Goal: Information Seeking & Learning: Learn about a topic

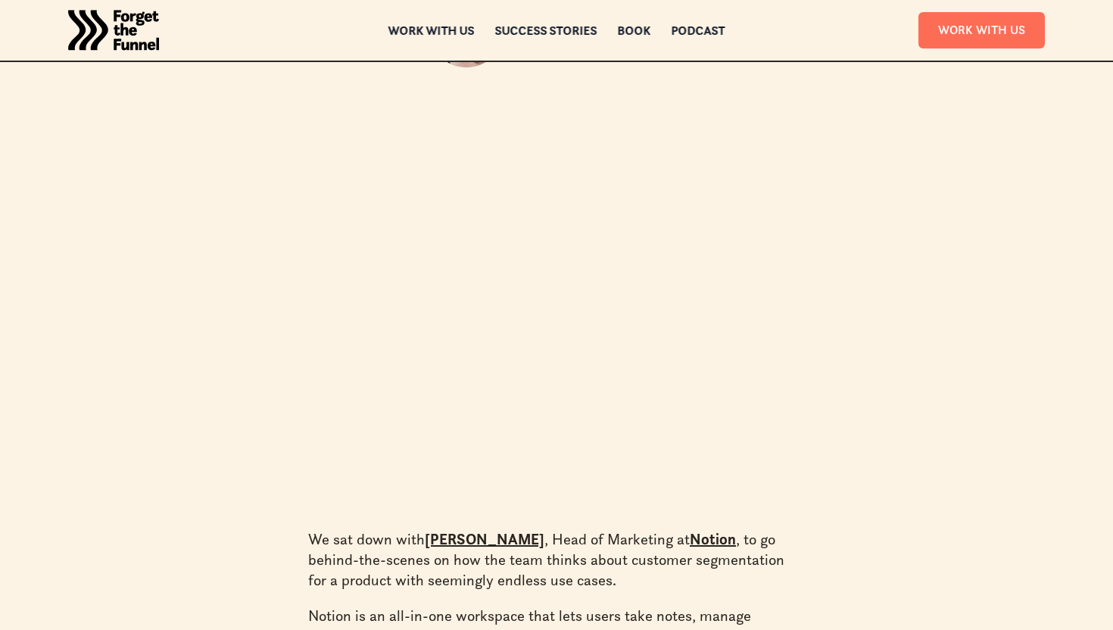
scroll to position [344, 0]
click at [943, 372] on section "+ X Listen to this podcast on Apple Podcasts Spotify Amazon Music Podcast Index…" at bounding box center [556, 307] width 860 height 398
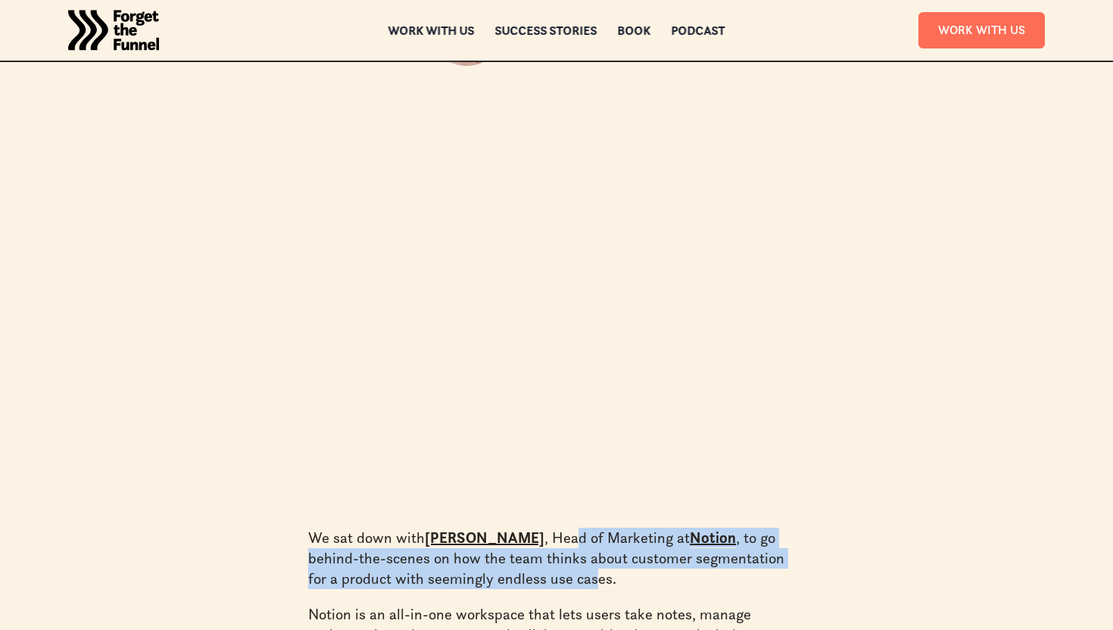
drag, startPoint x: 566, startPoint y: 541, endPoint x: 578, endPoint y: 577, distance: 37.6
click at [578, 577] on p "We sat down with [PERSON_NAME] , Head of Marketing at Notion , to go behind-the…" at bounding box center [556, 558] width 497 height 61
click at [578, 578] on p "We sat down with [PERSON_NAME] , Head of Marketing at Notion , to go behind-the…" at bounding box center [556, 558] width 497 height 61
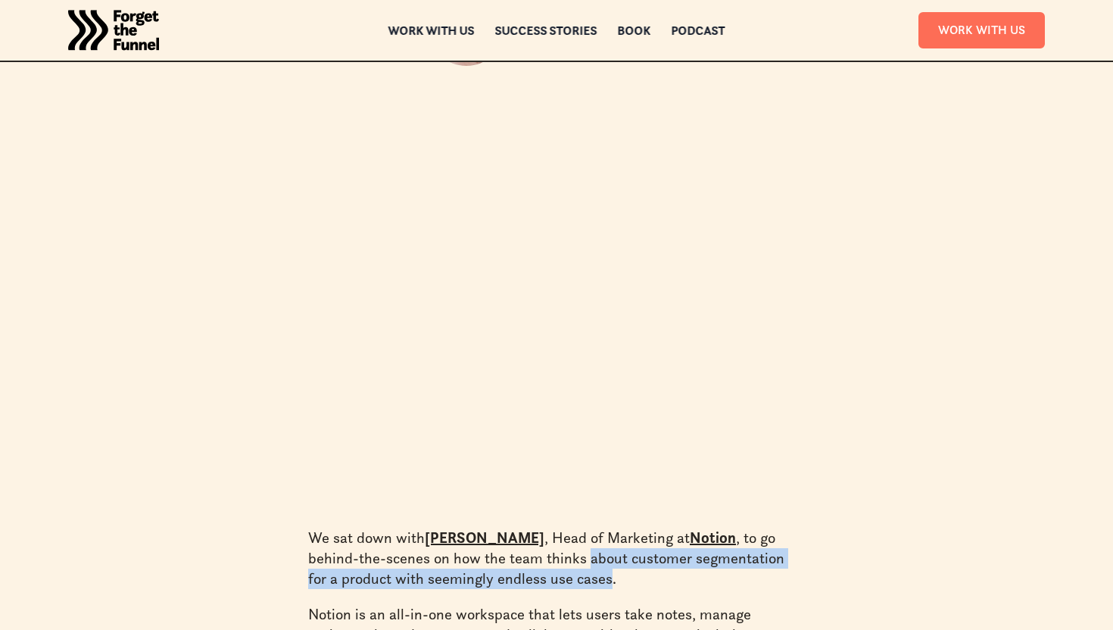
drag, startPoint x: 584, startPoint y: 579, endPoint x: 585, endPoint y: 566, distance: 12.9
click at [585, 566] on p "We sat down with [PERSON_NAME] , Head of Marketing at Notion , to go behind-the…" at bounding box center [556, 558] width 497 height 61
drag, startPoint x: 585, startPoint y: 566, endPoint x: 627, endPoint y: 603, distance: 55.8
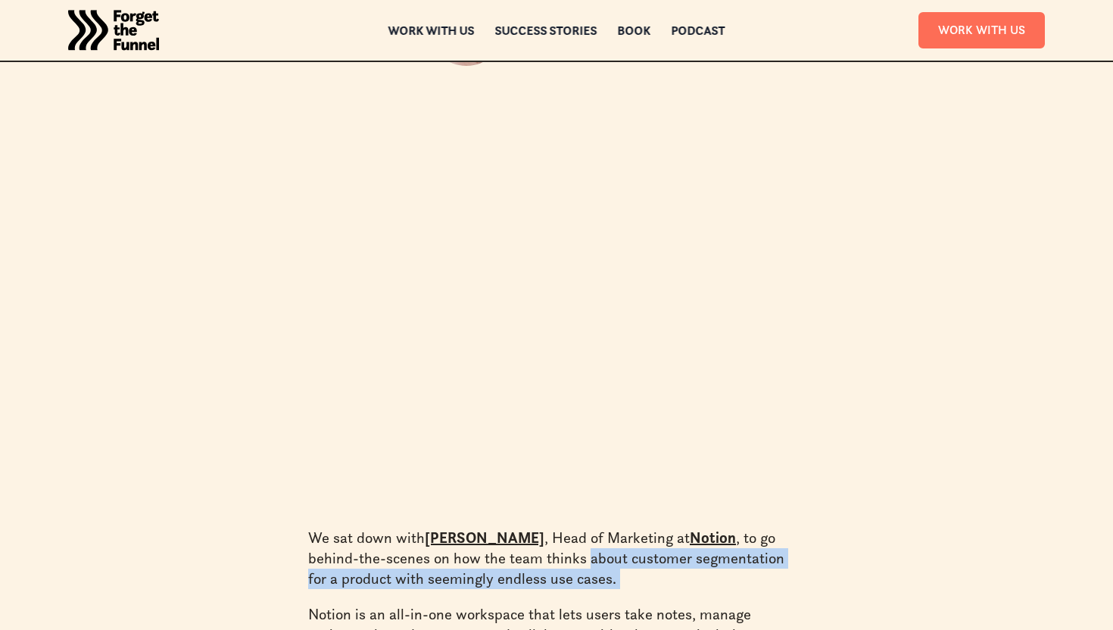
click at [599, 570] on p "We sat down with [PERSON_NAME] , Head of Marketing at Notion , to go behind-the…" at bounding box center [556, 558] width 497 height 61
drag, startPoint x: 600, startPoint y: 575, endPoint x: 590, endPoint y: 556, distance: 21.3
click at [590, 556] on p "We sat down with [PERSON_NAME] , Head of Marketing at Notion , to go behind-the…" at bounding box center [556, 558] width 497 height 61
click at [602, 582] on p "We sat down with [PERSON_NAME] , Head of Marketing at Notion , to go behind-the…" at bounding box center [556, 558] width 497 height 61
drag, startPoint x: 590, startPoint y: 557, endPoint x: 604, endPoint y: 584, distance: 30.1
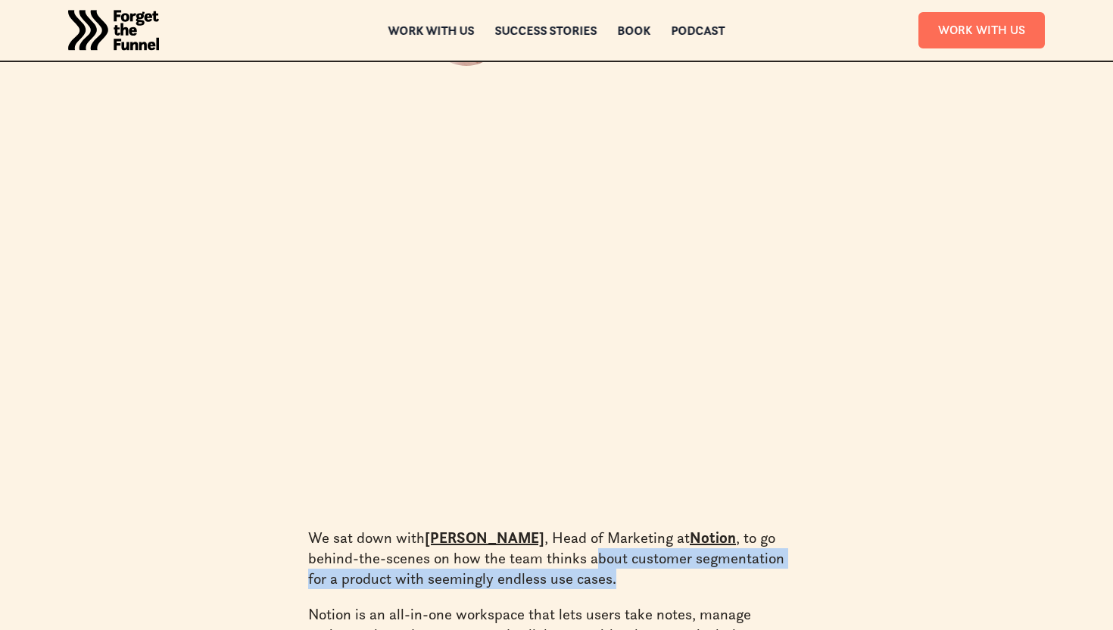
click at [604, 584] on p "We sat down with [PERSON_NAME] , Head of Marketing at Notion , to go behind-the…" at bounding box center [556, 558] width 497 height 61
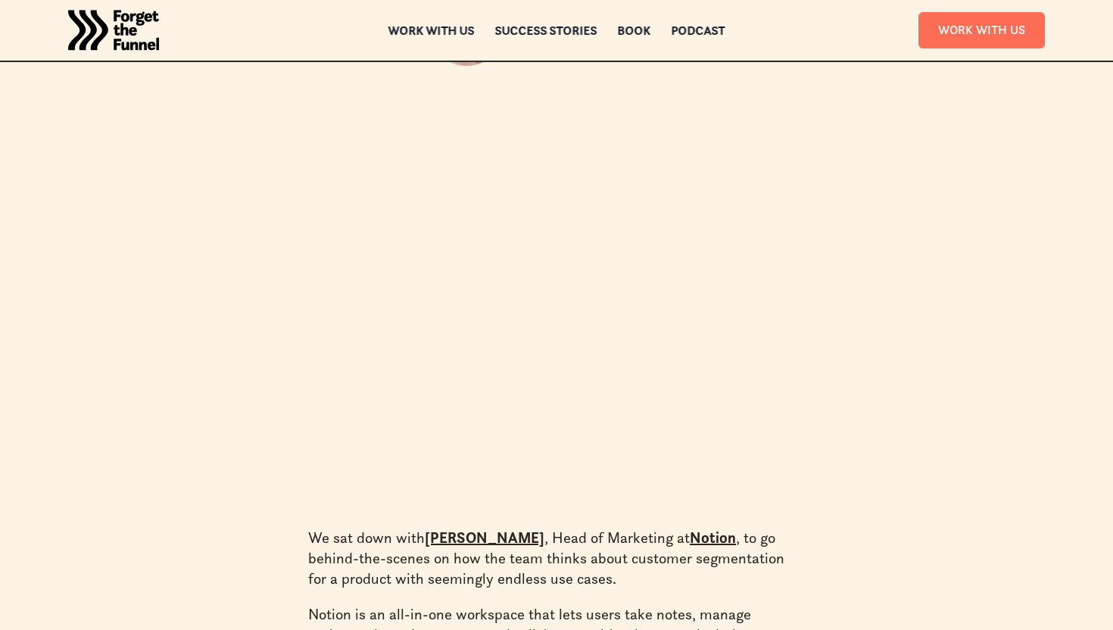
click at [983, 400] on section "+ X Listen to this podcast on Apple Podcasts Spotify Amazon Music Podcast Index…" at bounding box center [556, 307] width 860 height 398
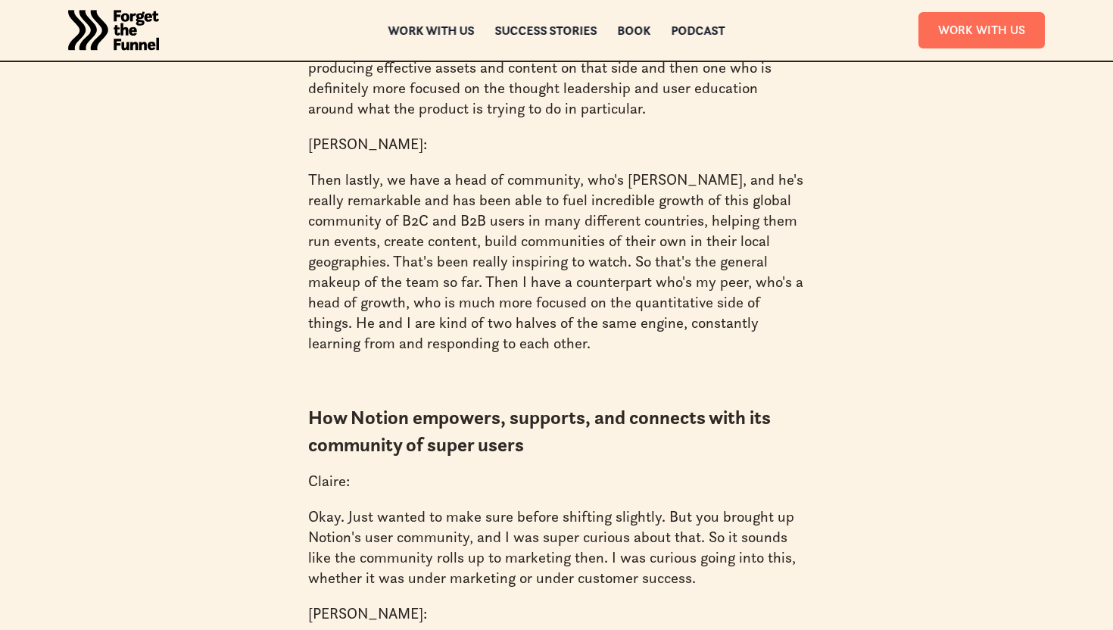
scroll to position [10527, 0]
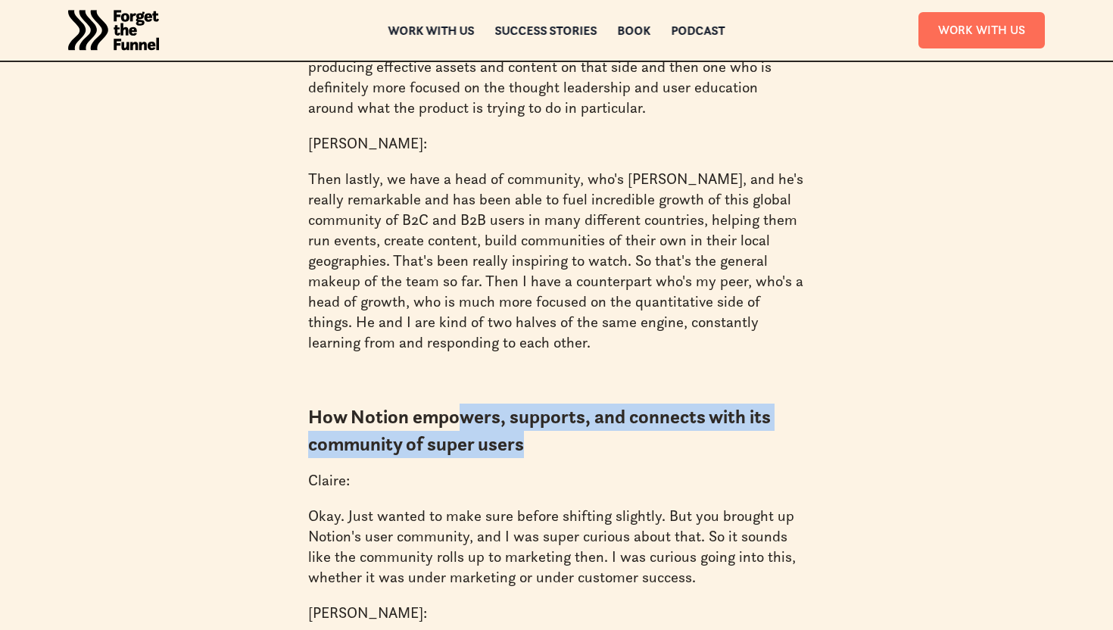
drag, startPoint x: 464, startPoint y: 336, endPoint x: 531, endPoint y: 363, distance: 71.7
click at [531, 403] on h4 "How Notion empowers, supports, and connects with its community of super users" at bounding box center [556, 430] width 497 height 54
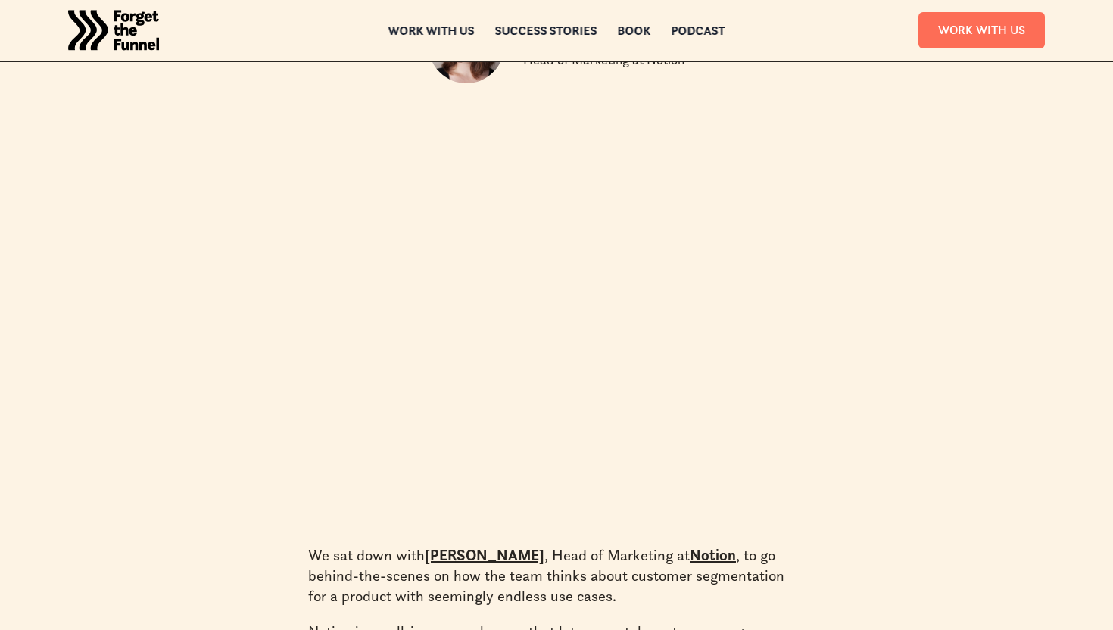
scroll to position [0, 0]
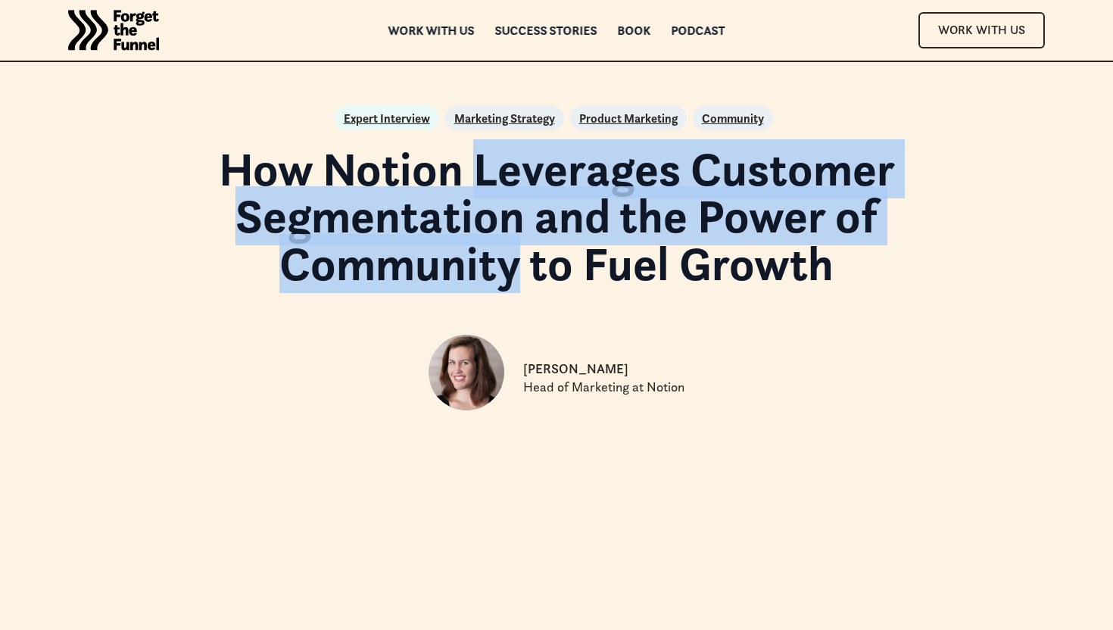
drag, startPoint x: 484, startPoint y: 181, endPoint x: 523, endPoint y: 267, distance: 94.8
click at [523, 268] on h1 "How Notion Leverages Customer Segmentation and the Power of Community to Fuel G…" at bounding box center [556, 216] width 860 height 142
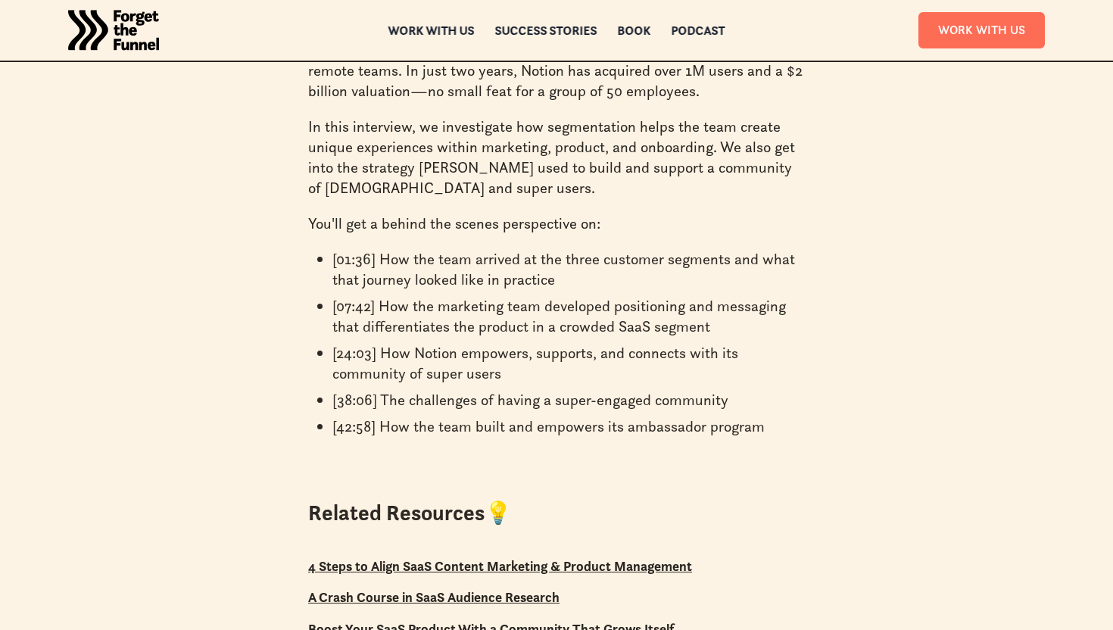
scroll to position [906, 0]
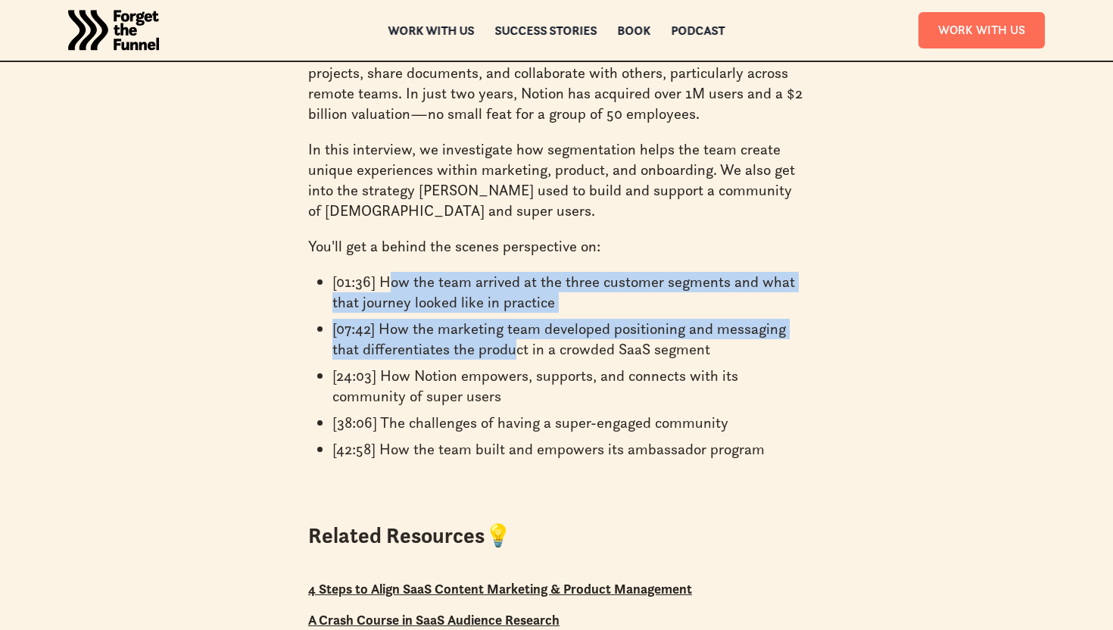
drag, startPoint x: 388, startPoint y: 282, endPoint x: 510, endPoint y: 350, distance: 140.0
click at [511, 350] on ul "[01:36] How the team arrived at the three customer segments and what that journ…" at bounding box center [556, 369] width 497 height 194
click at [512, 352] on li "[07:42] How the marketing team developed positioning and messaging that differe…" at bounding box center [568, 339] width 472 height 41
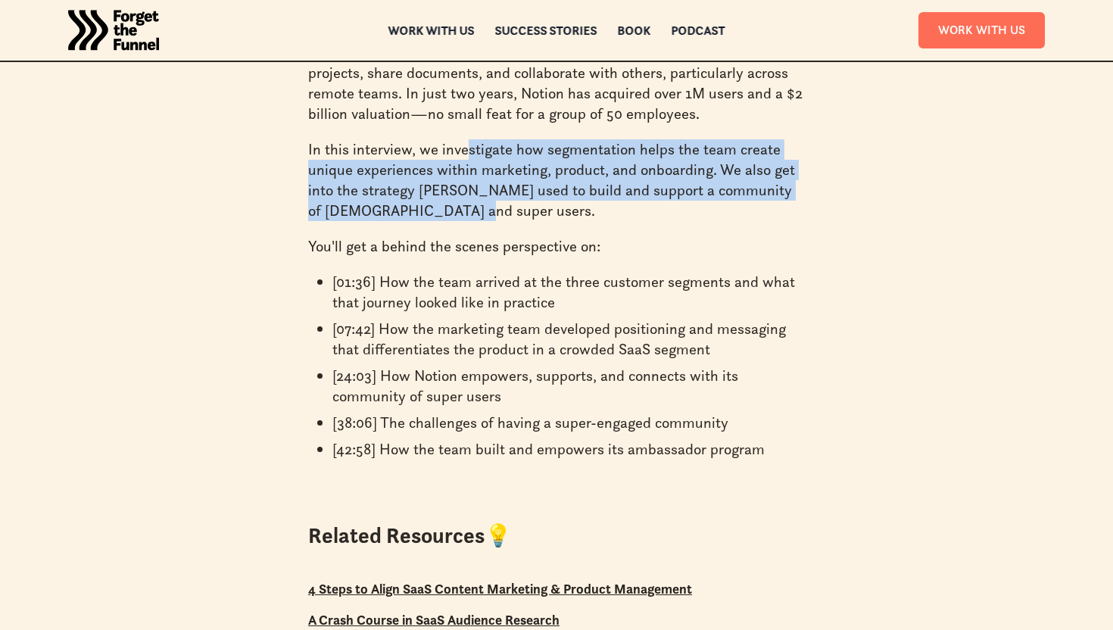
drag, startPoint x: 466, startPoint y: 150, endPoint x: 479, endPoint y: 213, distance: 64.9
click at [479, 213] on p "In this interview, we investigate how segmentation helps the team create unique…" at bounding box center [556, 180] width 497 height 82
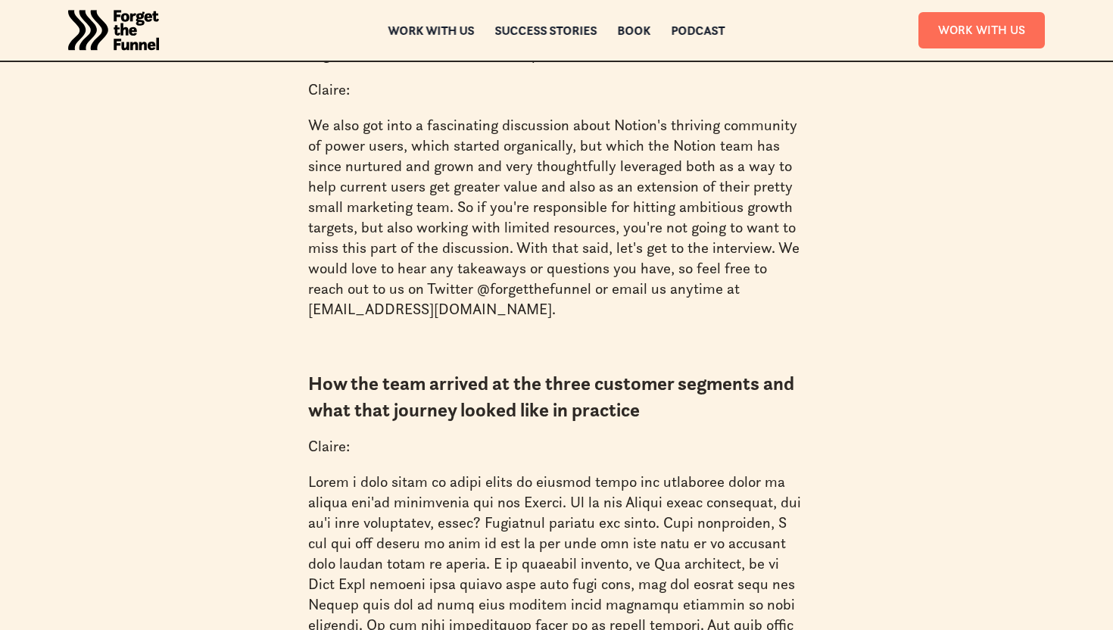
scroll to position [2018, 0]
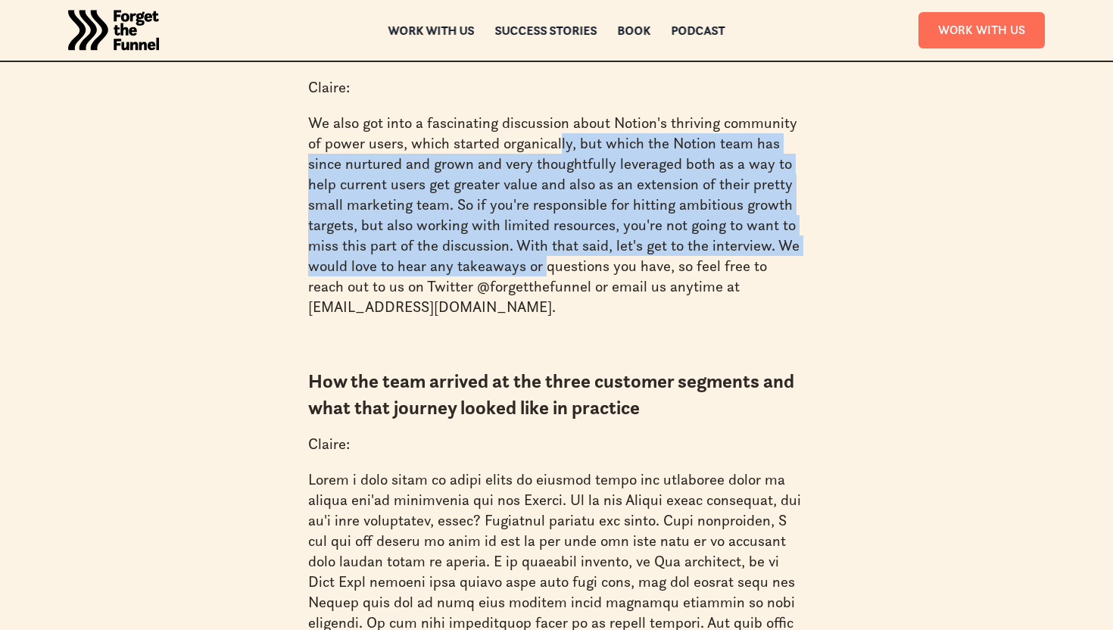
drag, startPoint x: 559, startPoint y: 135, endPoint x: 541, endPoint y: 255, distance: 121.0
click at [541, 255] on p "We also got into a fascinating discussion about Notion's thriving community of …" at bounding box center [556, 215] width 497 height 204
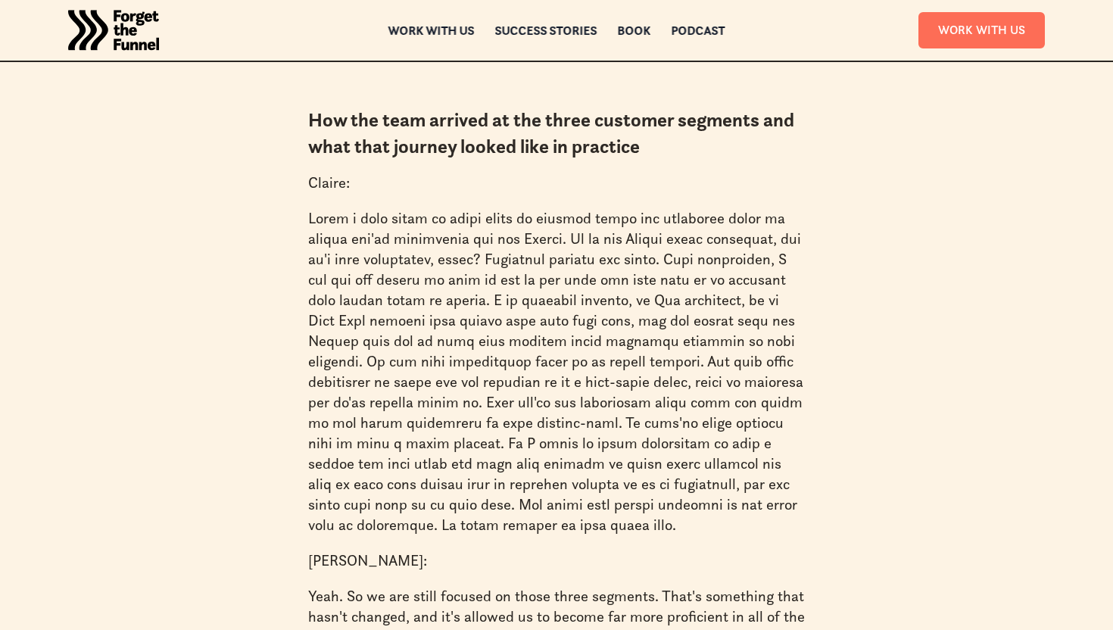
scroll to position [2301, 0]
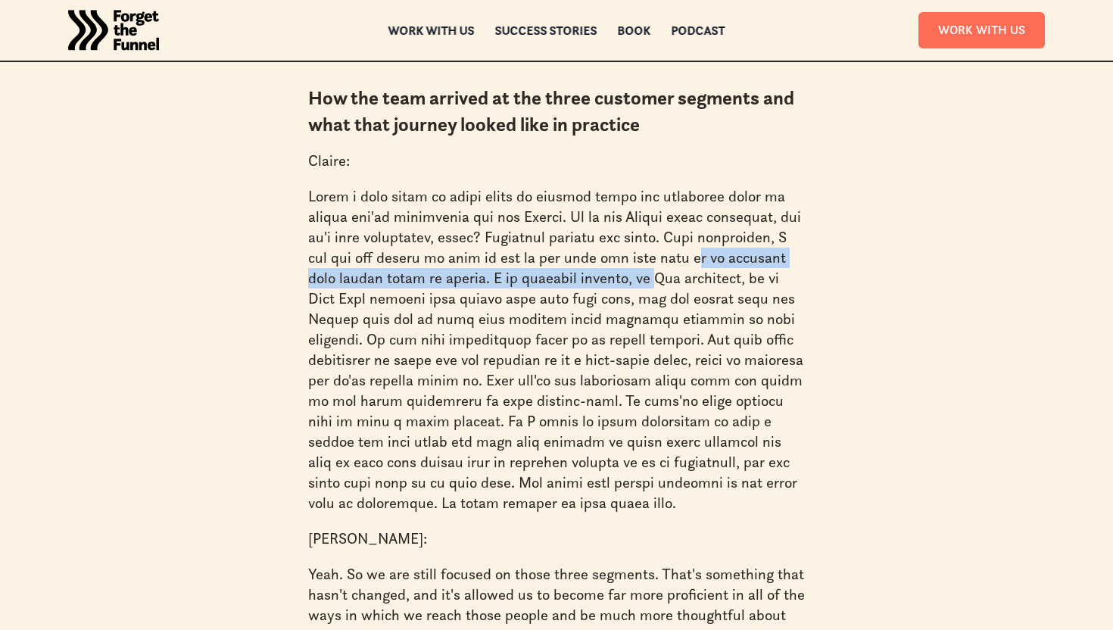
drag, startPoint x: 698, startPoint y: 256, endPoint x: 673, endPoint y: 275, distance: 31.3
click at [673, 275] on p at bounding box center [556, 349] width 497 height 327
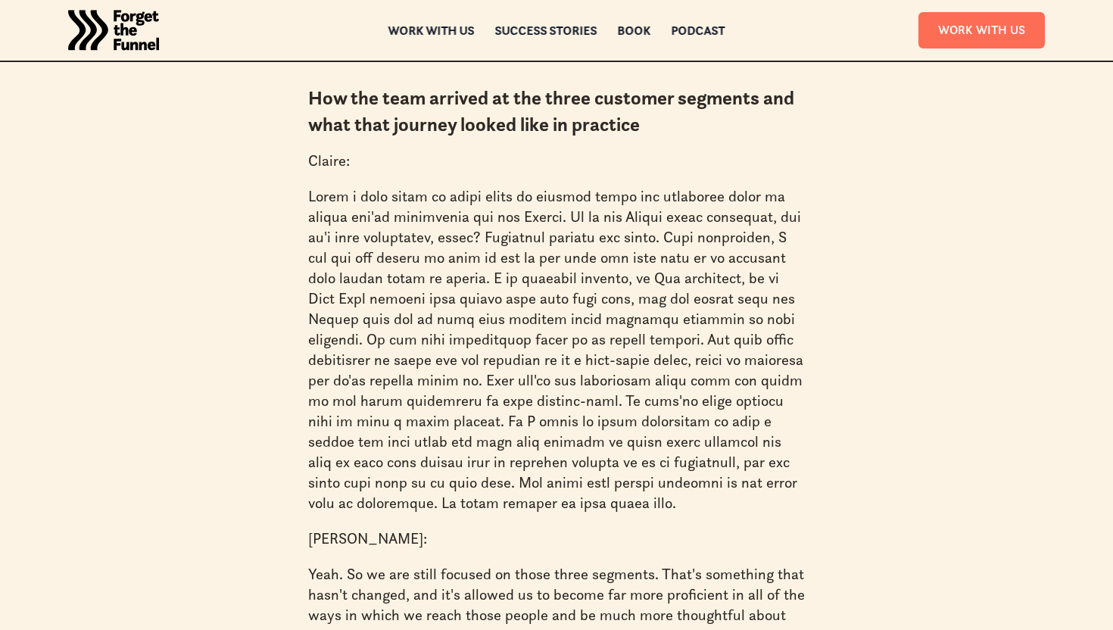
click at [673, 277] on p at bounding box center [556, 349] width 497 height 327
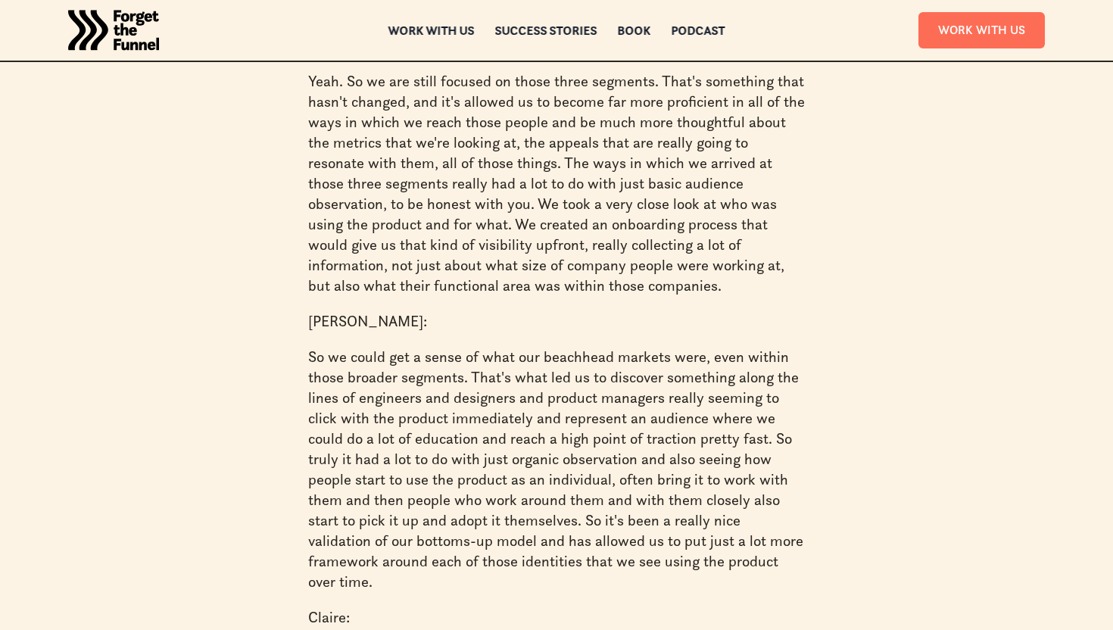
scroll to position [2809, 0]
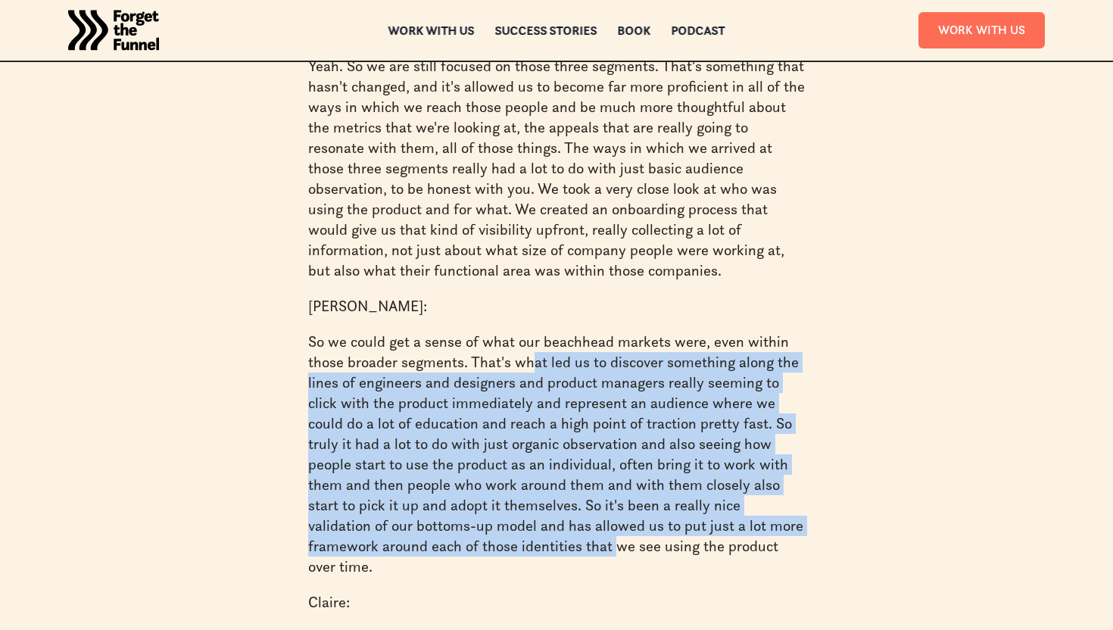
drag, startPoint x: 534, startPoint y: 368, endPoint x: 541, endPoint y: 540, distance: 172.7
click at [543, 542] on p "So we could get a sense of what our beachhead markets were, even within those b…" at bounding box center [556, 454] width 497 height 245
click at [541, 540] on p "So we could get a sense of what our beachhead markets were, even within those b…" at bounding box center [556, 454] width 497 height 245
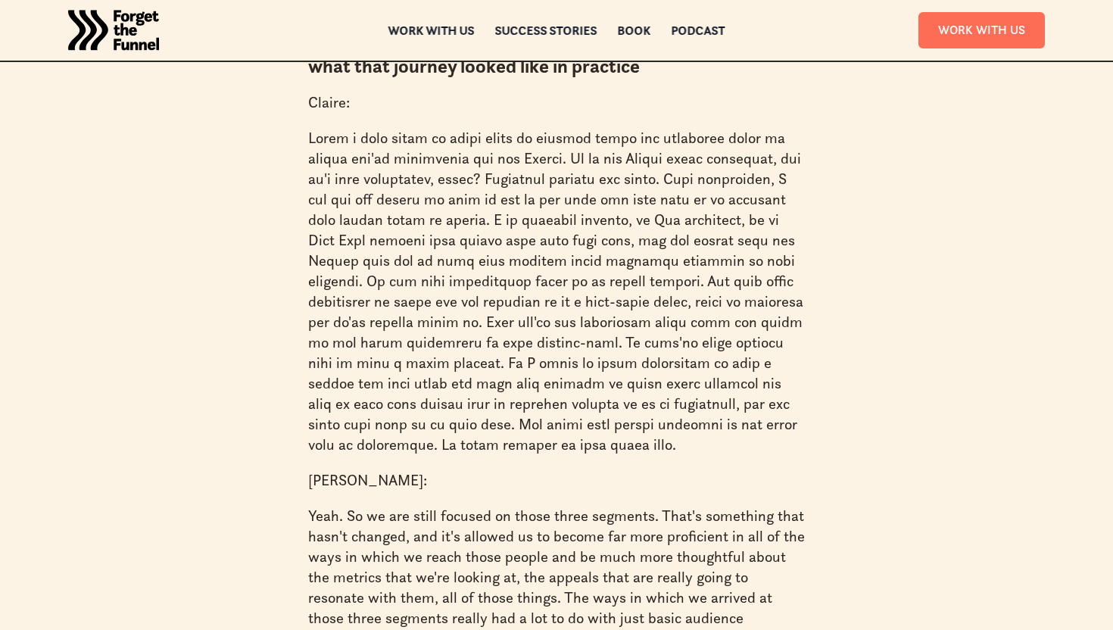
scroll to position [2361, 0]
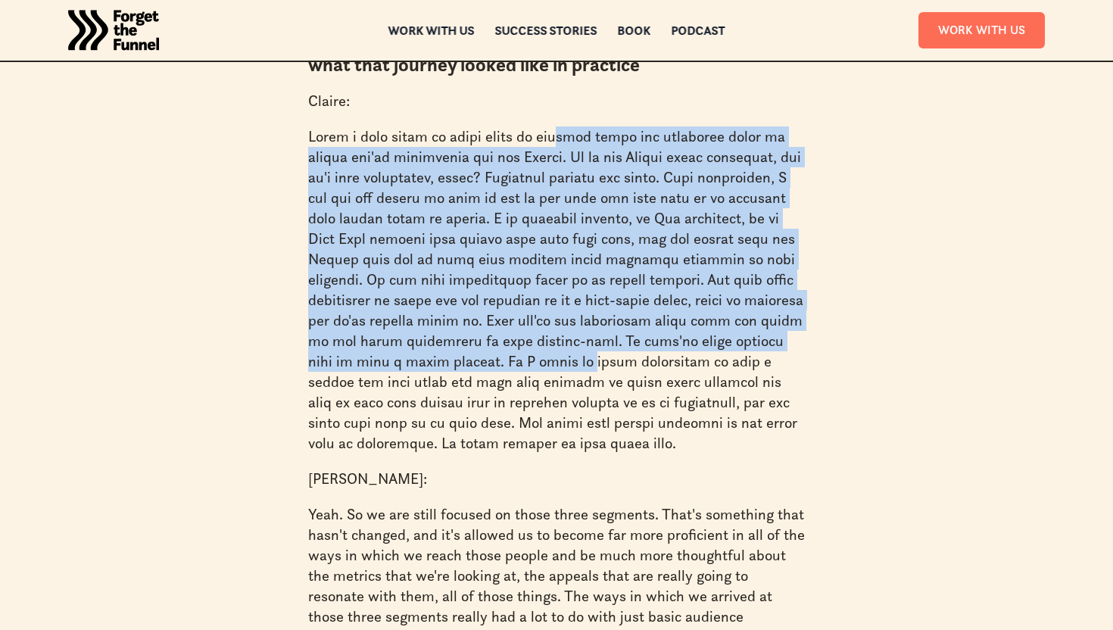
drag, startPoint x: 569, startPoint y: 145, endPoint x: 581, endPoint y: 360, distance: 214.5
click at [581, 360] on p at bounding box center [556, 289] width 497 height 327
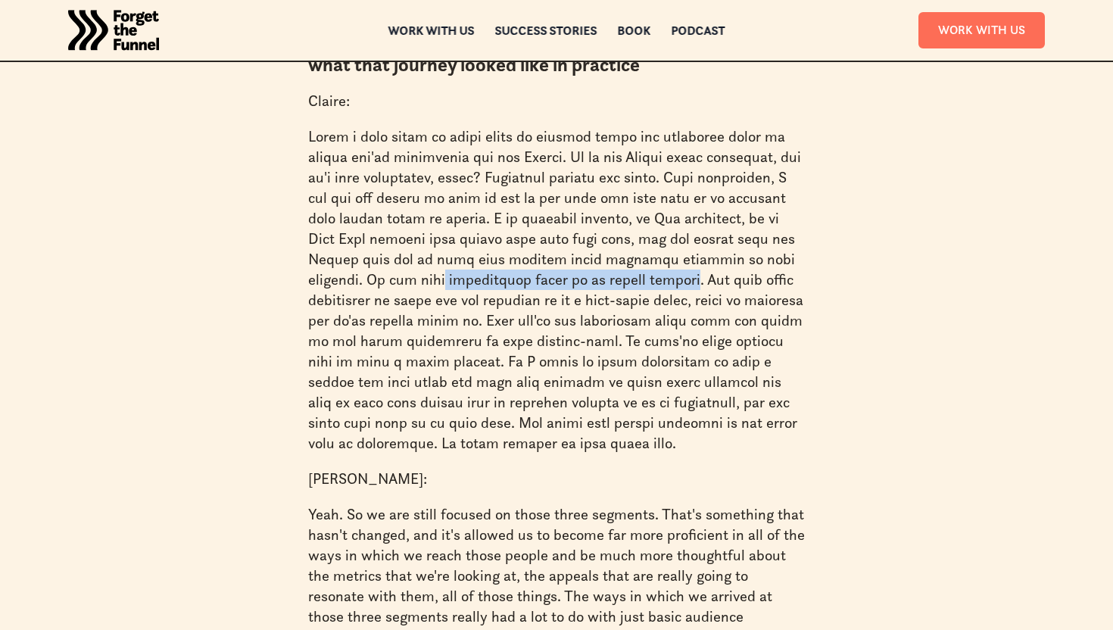
drag, startPoint x: 447, startPoint y: 286, endPoint x: 680, endPoint y: 287, distance: 233.1
click at [680, 287] on p at bounding box center [556, 289] width 497 height 327
